Goal: Task Accomplishment & Management: Manage account settings

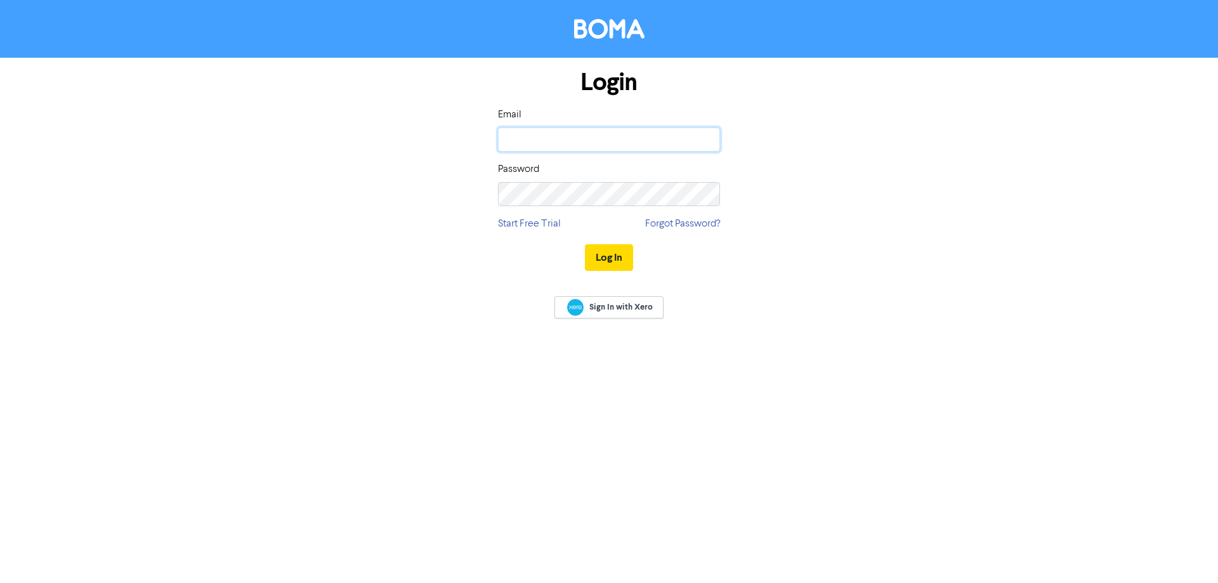
type input "[EMAIL_ADDRESS][DOMAIN_NAME]"
click at [620, 257] on button "Log In" at bounding box center [609, 257] width 48 height 27
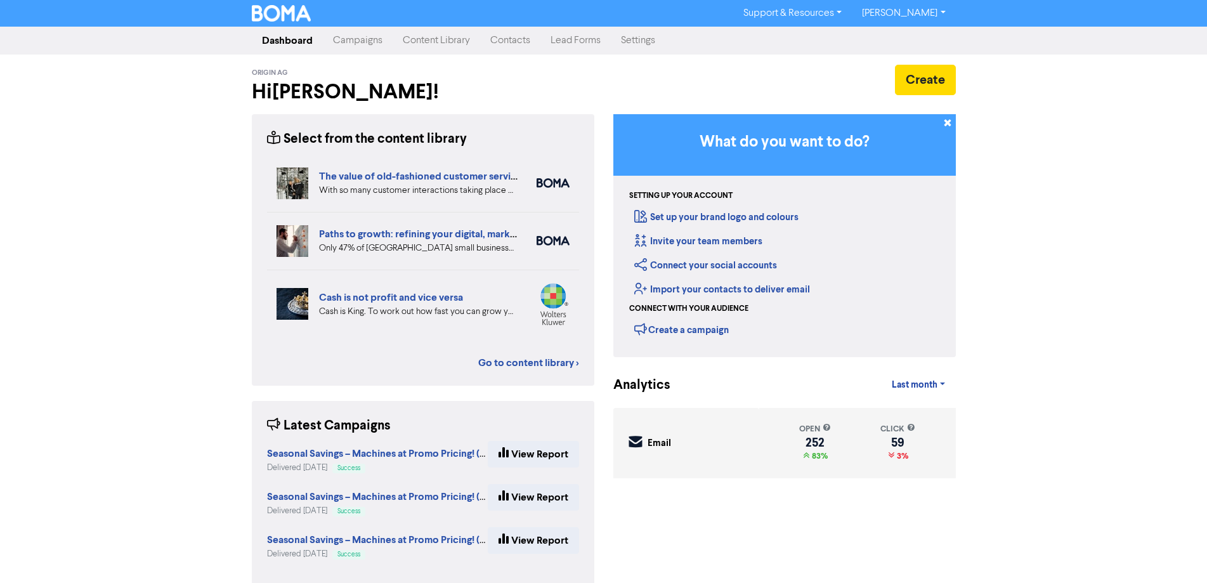
click at [361, 42] on link "Campaigns" at bounding box center [358, 40] width 70 height 25
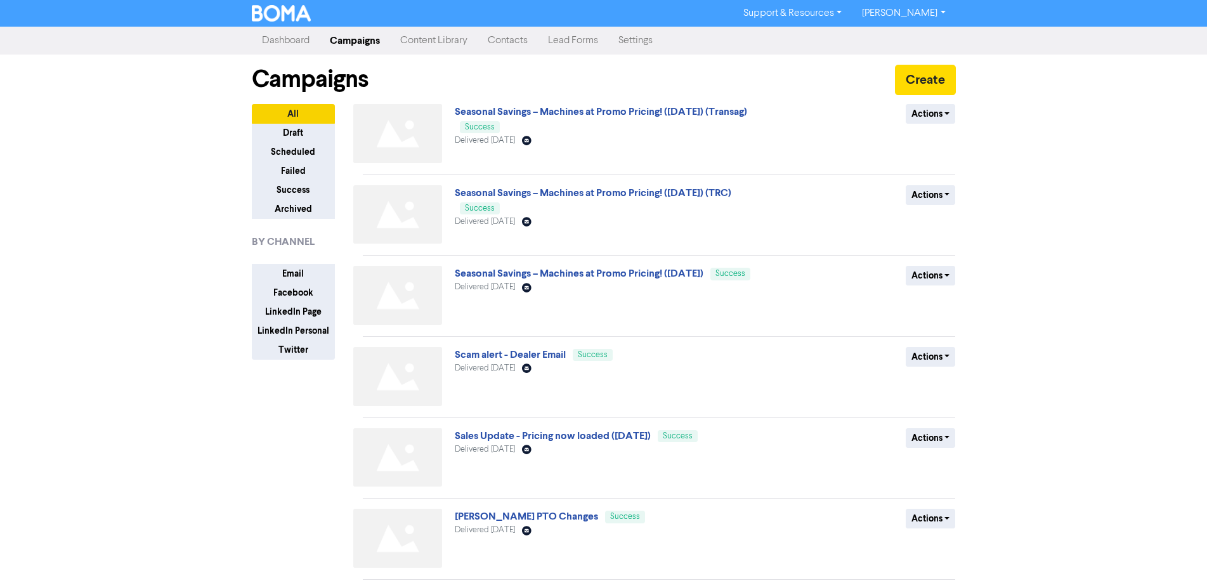
click at [515, 39] on link "Contacts" at bounding box center [508, 40] width 60 height 25
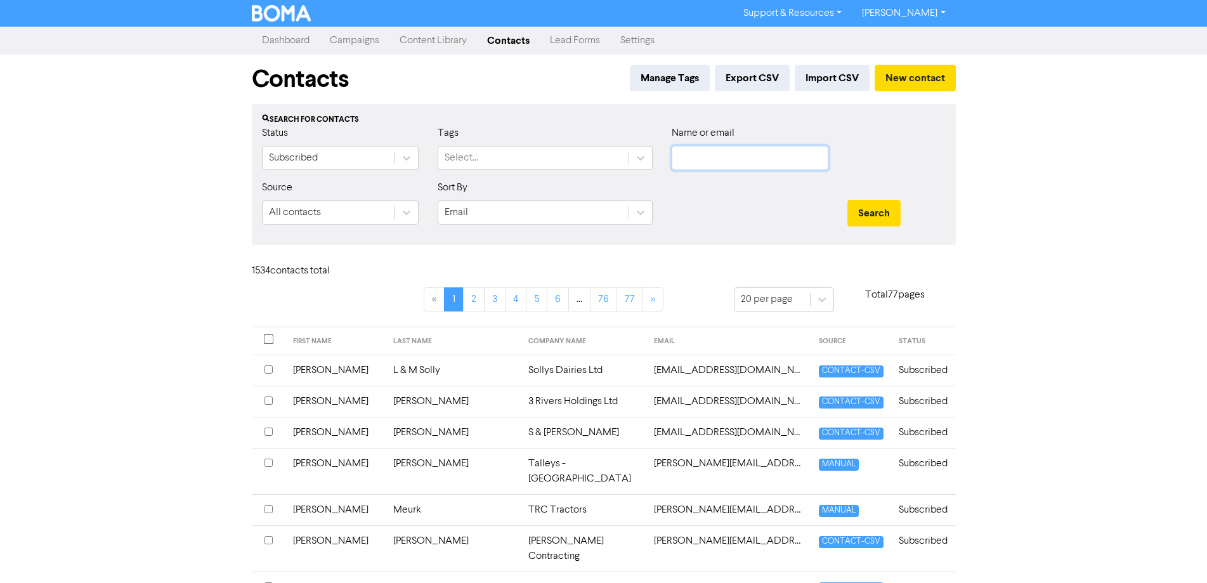
click at [710, 155] on input "text" at bounding box center [750, 158] width 157 height 24
click at [847, 200] on button "Search" at bounding box center [873, 213] width 53 height 27
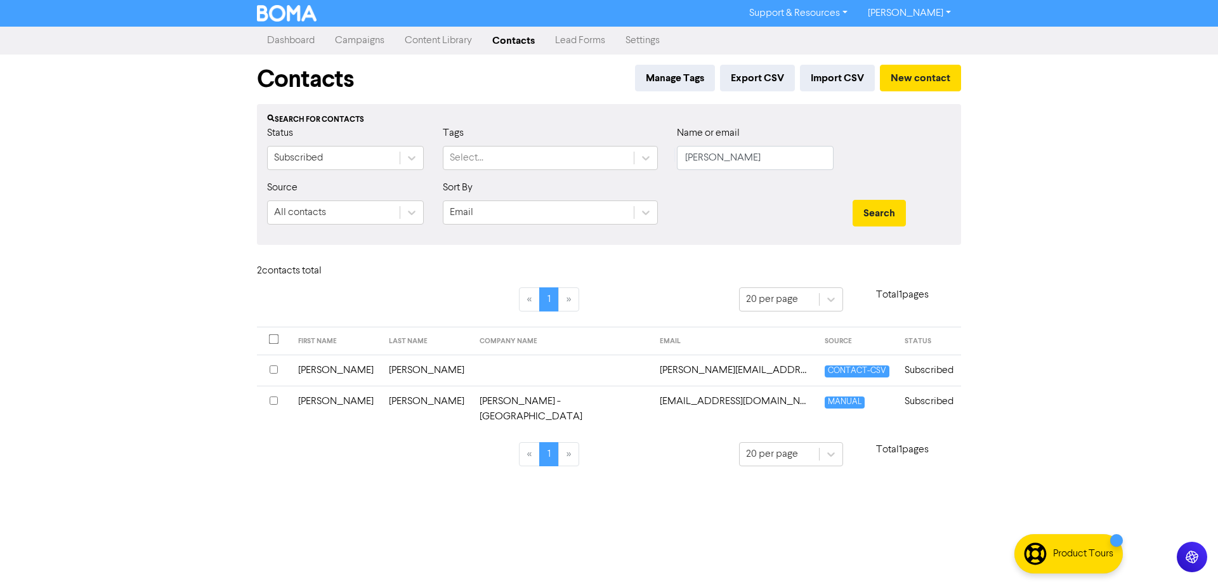
click at [273, 398] on input "checkbox" at bounding box center [274, 400] width 8 height 8
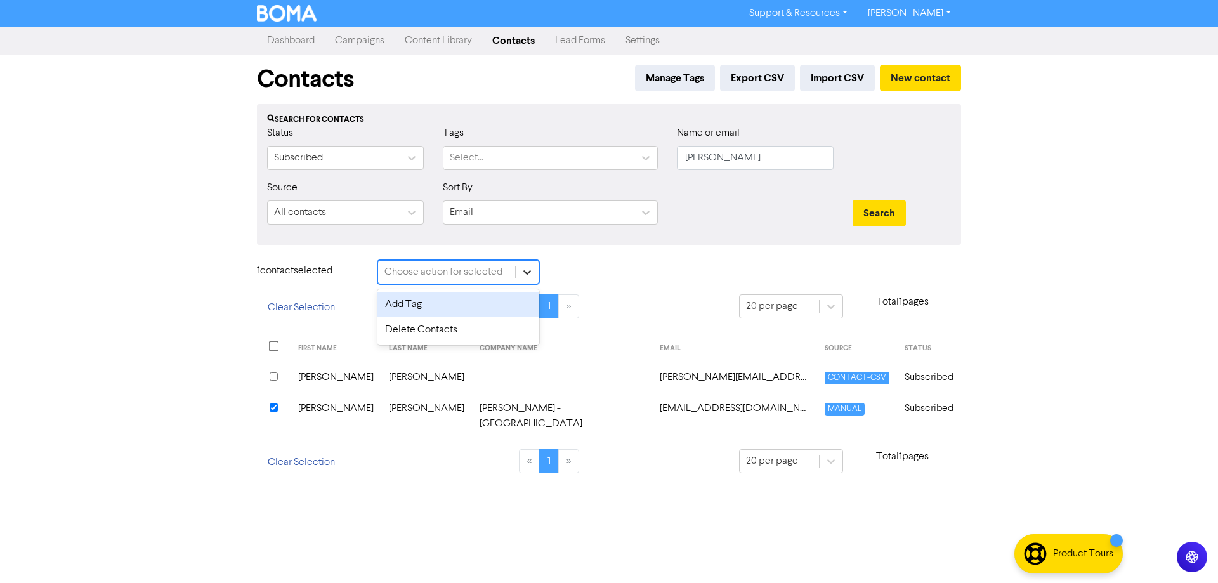
click at [528, 276] on icon at bounding box center [527, 272] width 13 height 13
click at [465, 332] on div "Delete Contacts" at bounding box center [458, 329] width 162 height 25
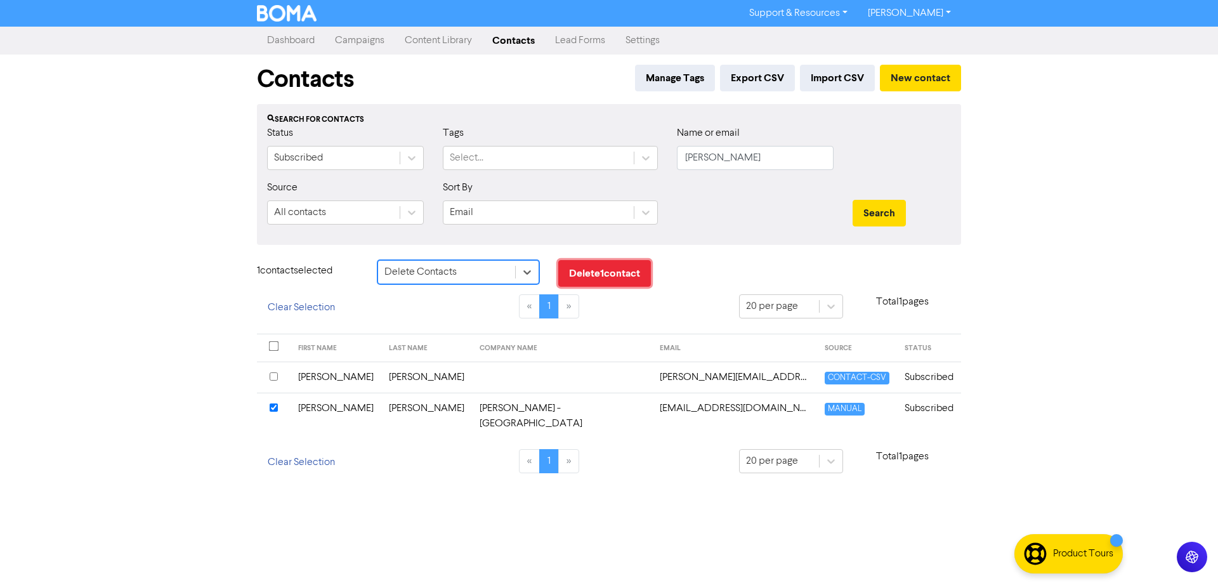
click at [615, 276] on button "Delete 1 contact" at bounding box center [604, 273] width 93 height 27
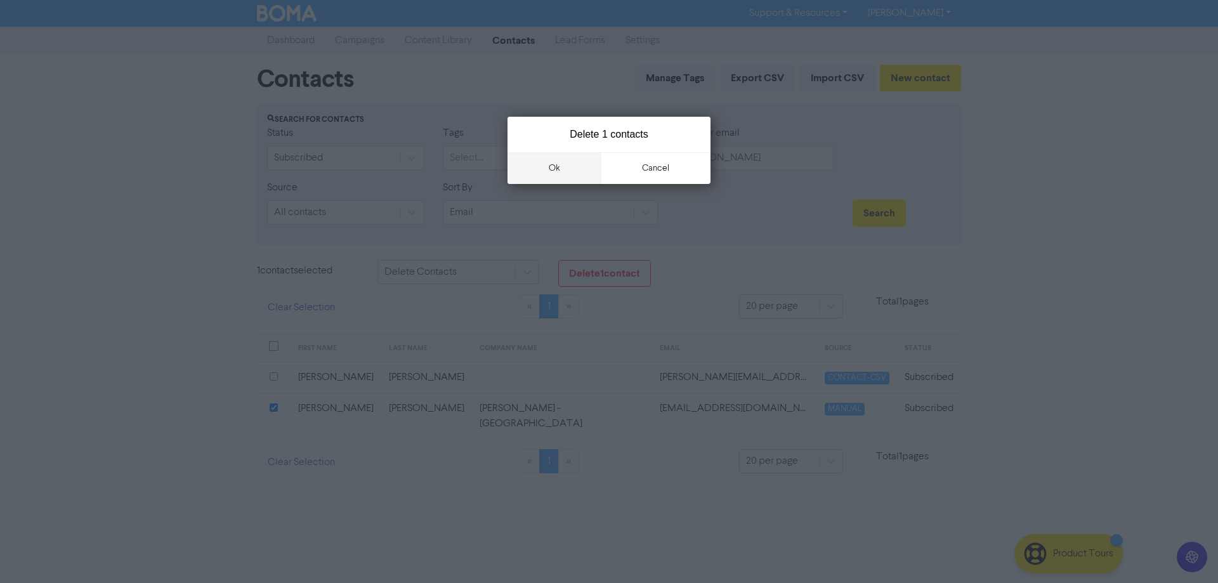
click at [557, 166] on button "ok" at bounding box center [554, 168] width 94 height 32
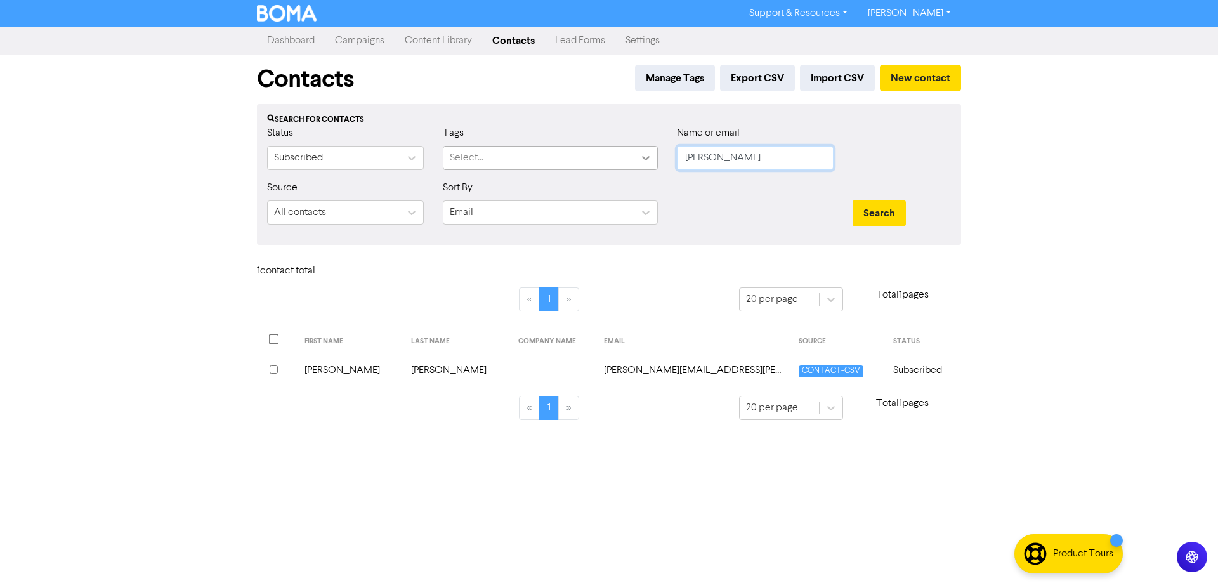
drag, startPoint x: 738, startPoint y: 160, endPoint x: 639, endPoint y: 150, distance: 99.4
click at [634, 152] on div "Status Subscribed Tags Select... Name or email [PERSON_NAME]" at bounding box center [608, 153] width 703 height 55
type input "[PERSON_NAME]"
click at [852, 200] on button "Search" at bounding box center [878, 213] width 53 height 27
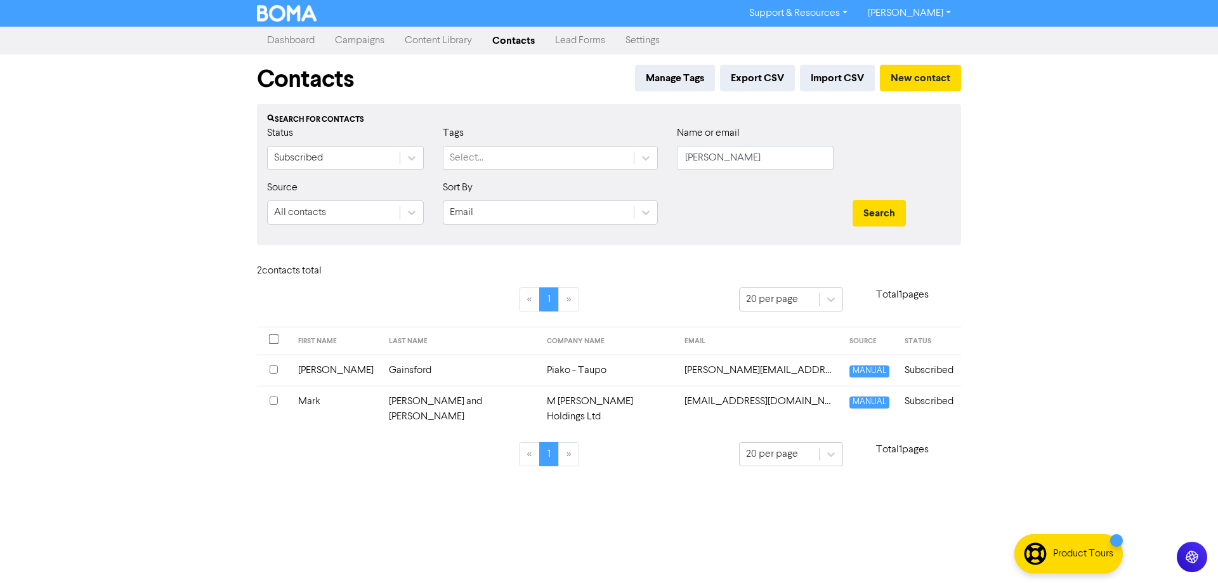
click at [271, 370] on input "checkbox" at bounding box center [274, 369] width 8 height 8
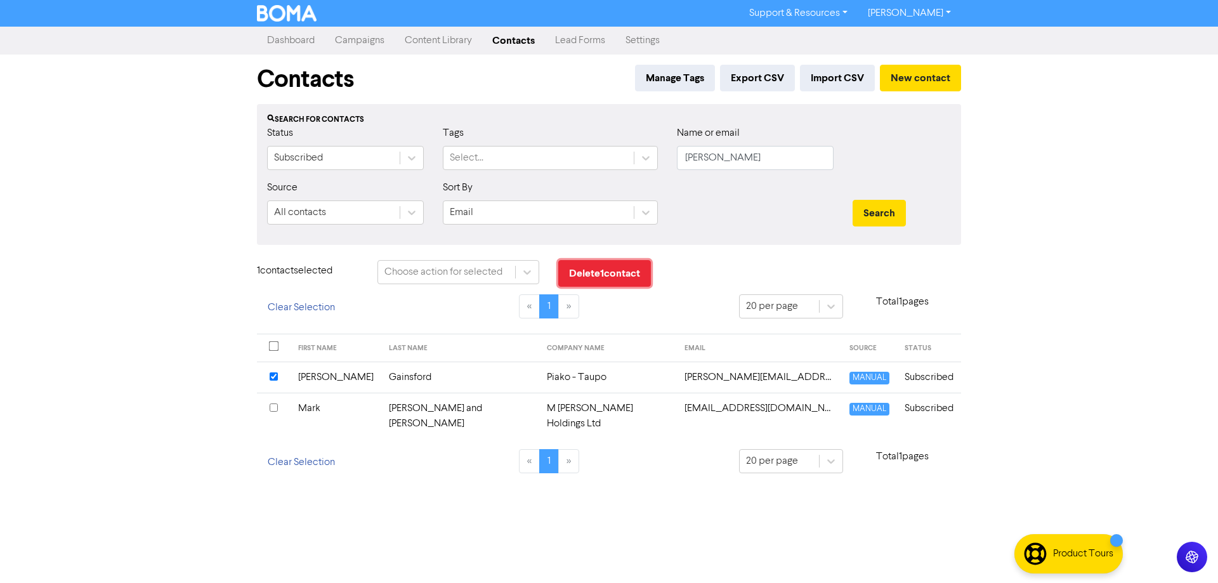
click at [624, 275] on button "Delete 1 contact" at bounding box center [604, 273] width 93 height 27
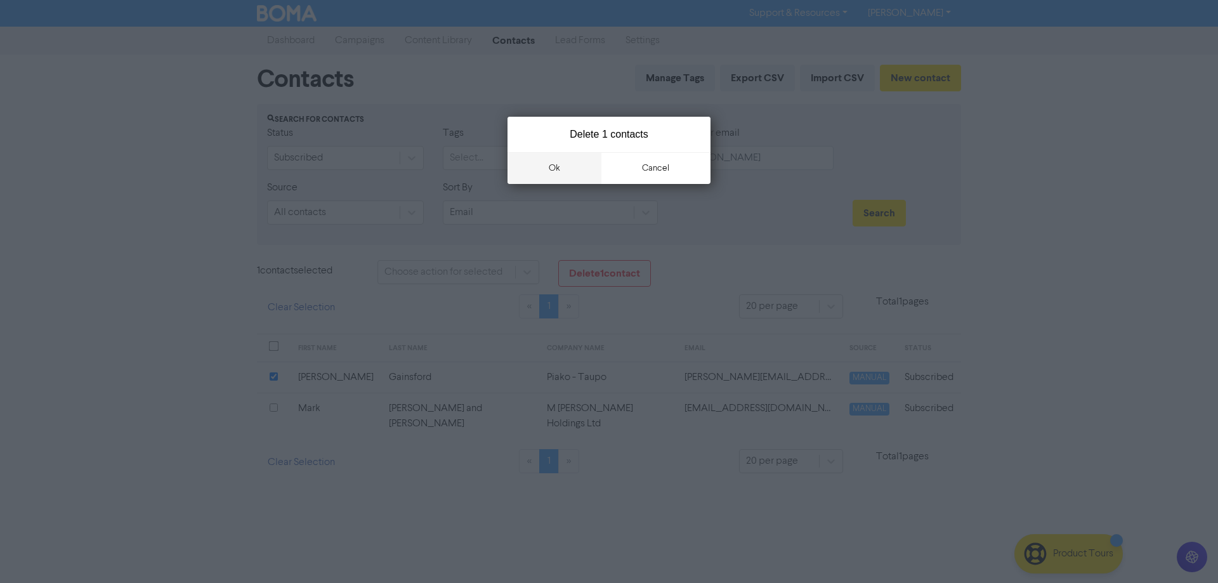
click at [562, 173] on button "ok" at bounding box center [554, 168] width 94 height 32
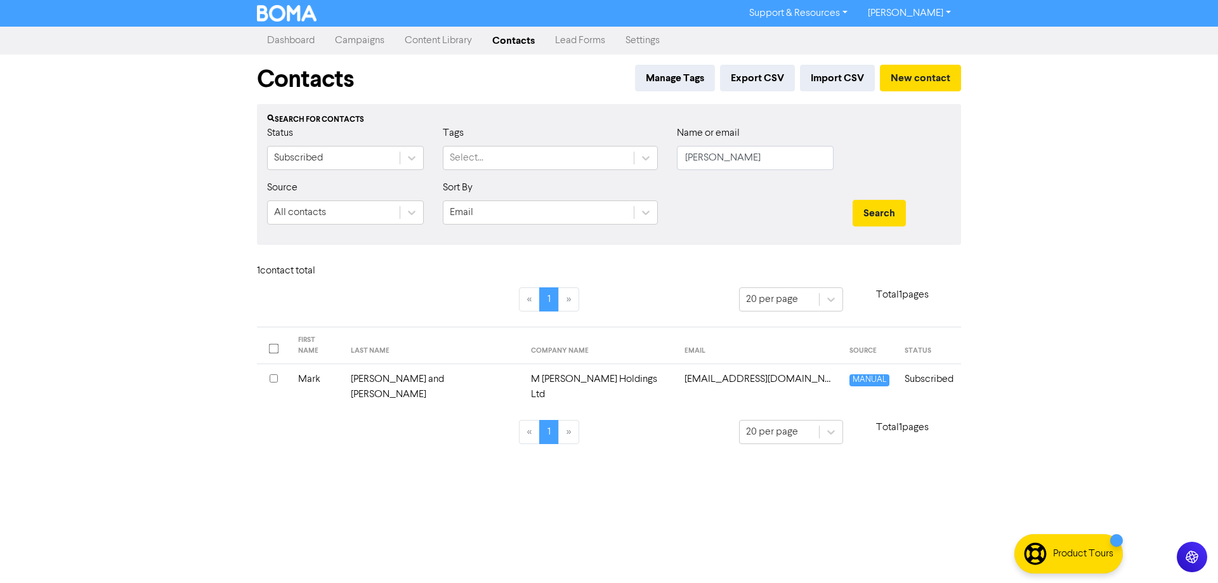
click at [181, 237] on div "Support & Resources Video Tutorials FAQ & Guides Marketing Education [PERSON_NA…" at bounding box center [609, 291] width 1218 height 583
